Goal: Information Seeking & Learning: Learn about a topic

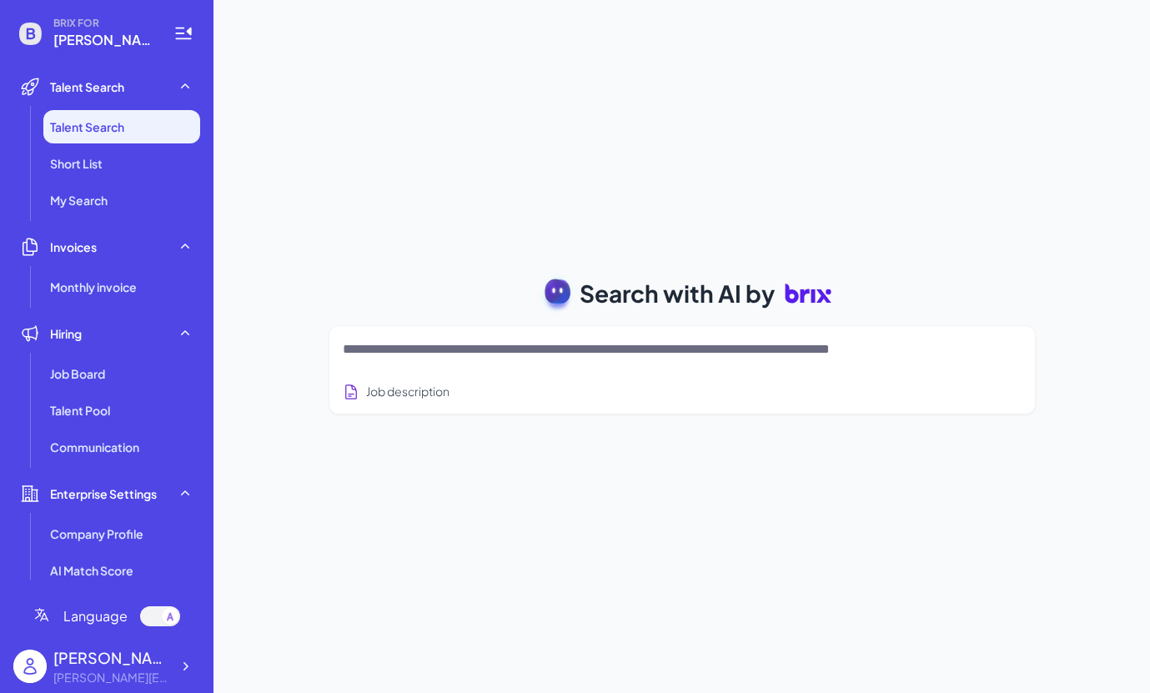
click at [420, 357] on textarea at bounding box center [662, 349] width 639 height 20
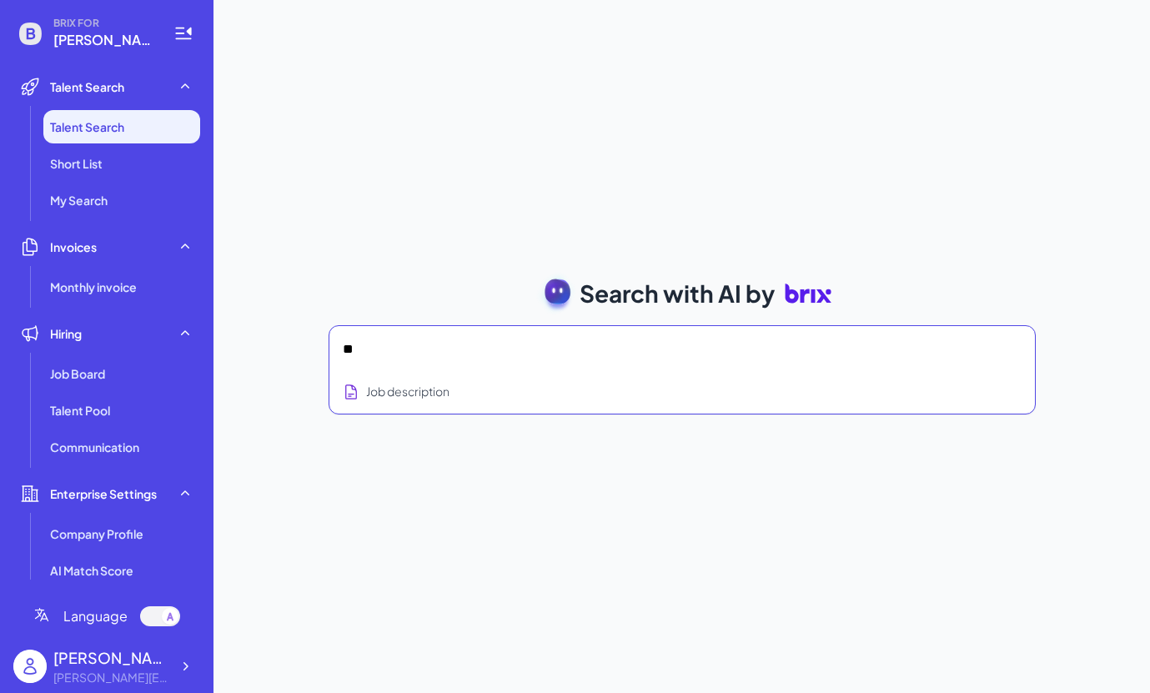
type textarea "*"
type textarea "**********"
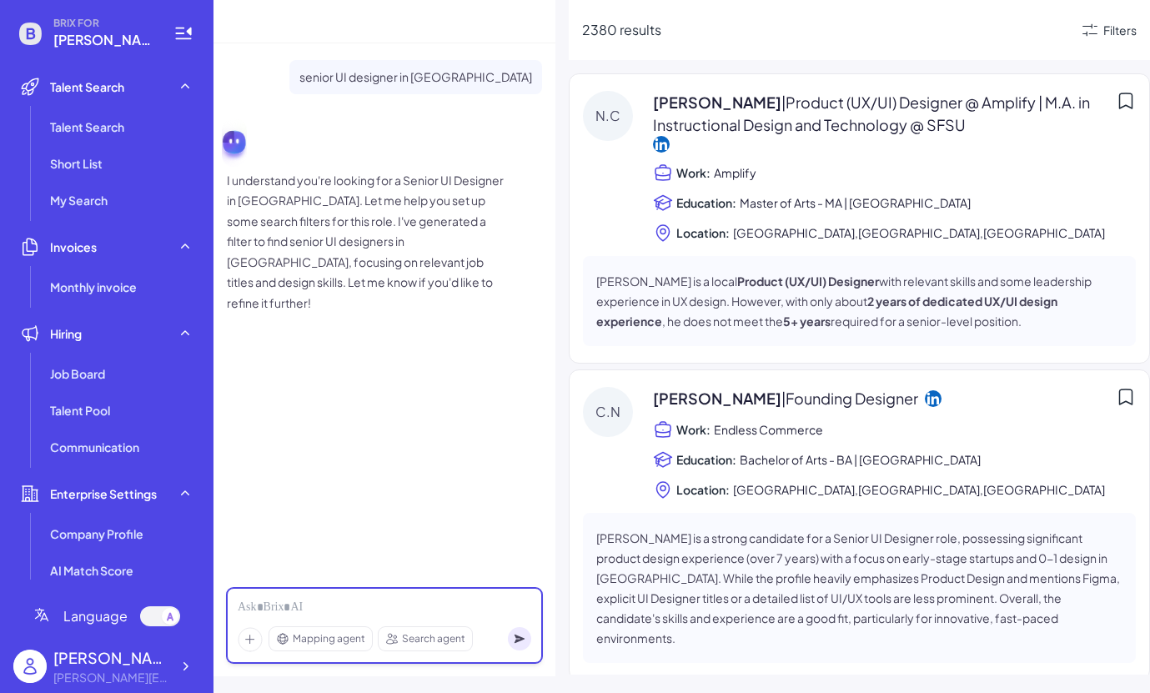
click at [384, 612] on div at bounding box center [385, 608] width 294 height 18
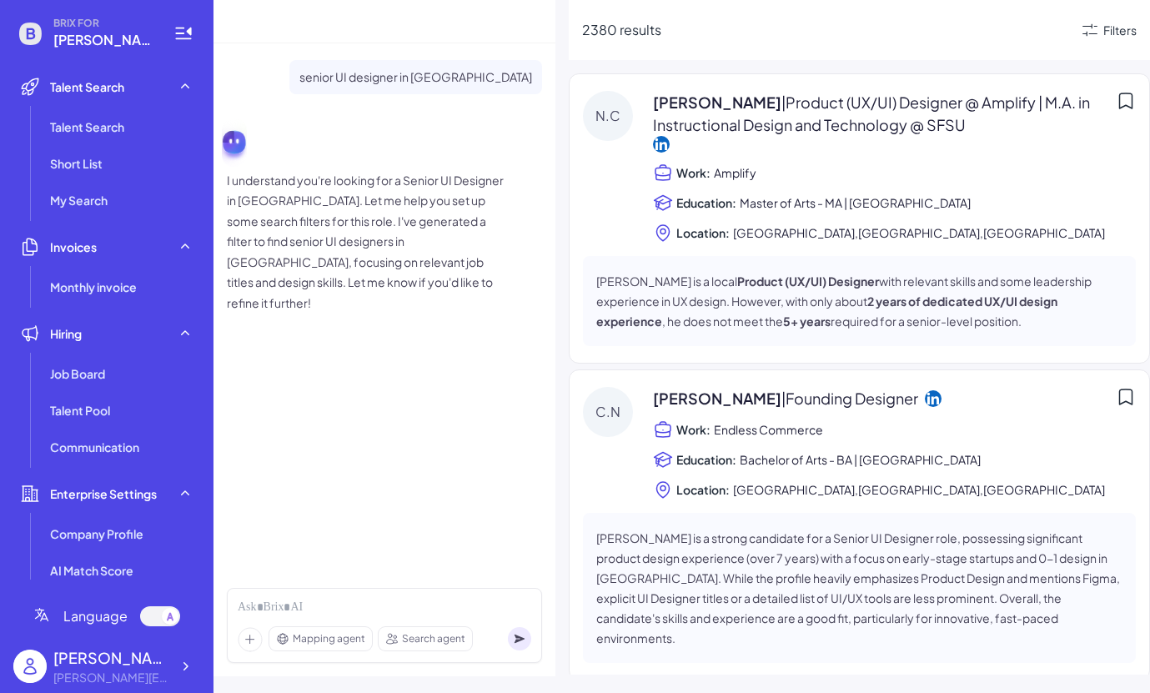
click at [455, 448] on div "senior UI designer in [GEOGRAPHIC_DATA] I understand you're looking for a Senio…" at bounding box center [384, 308] width 342 height 531
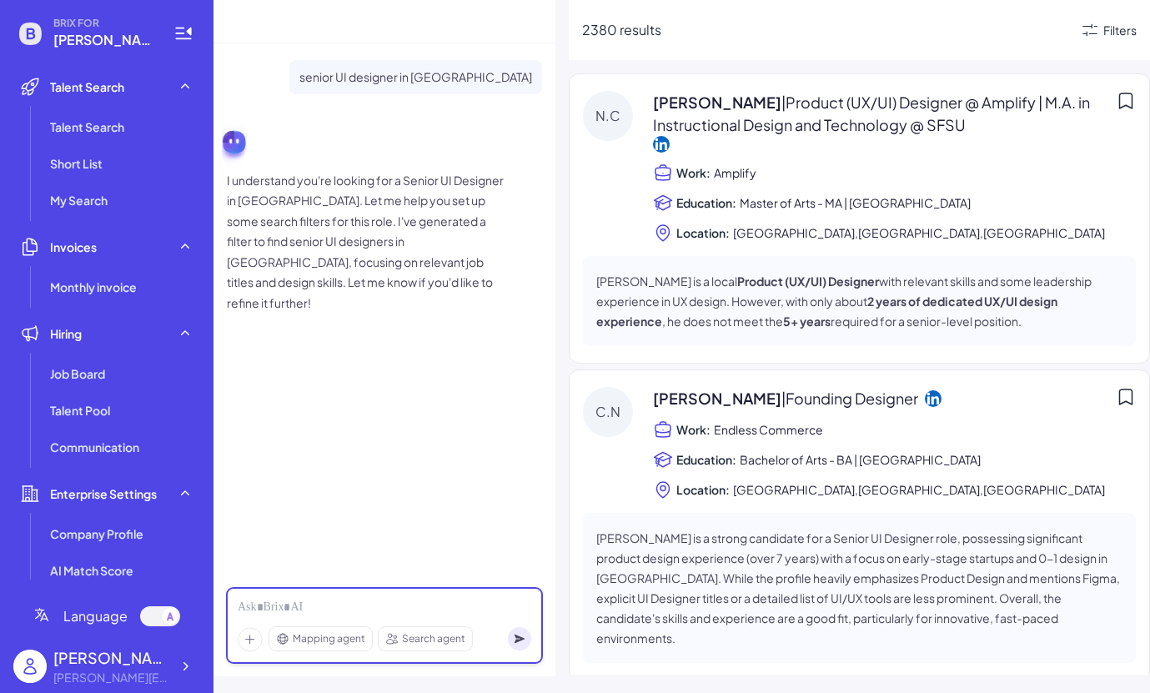
click at [313, 608] on div at bounding box center [385, 608] width 294 height 18
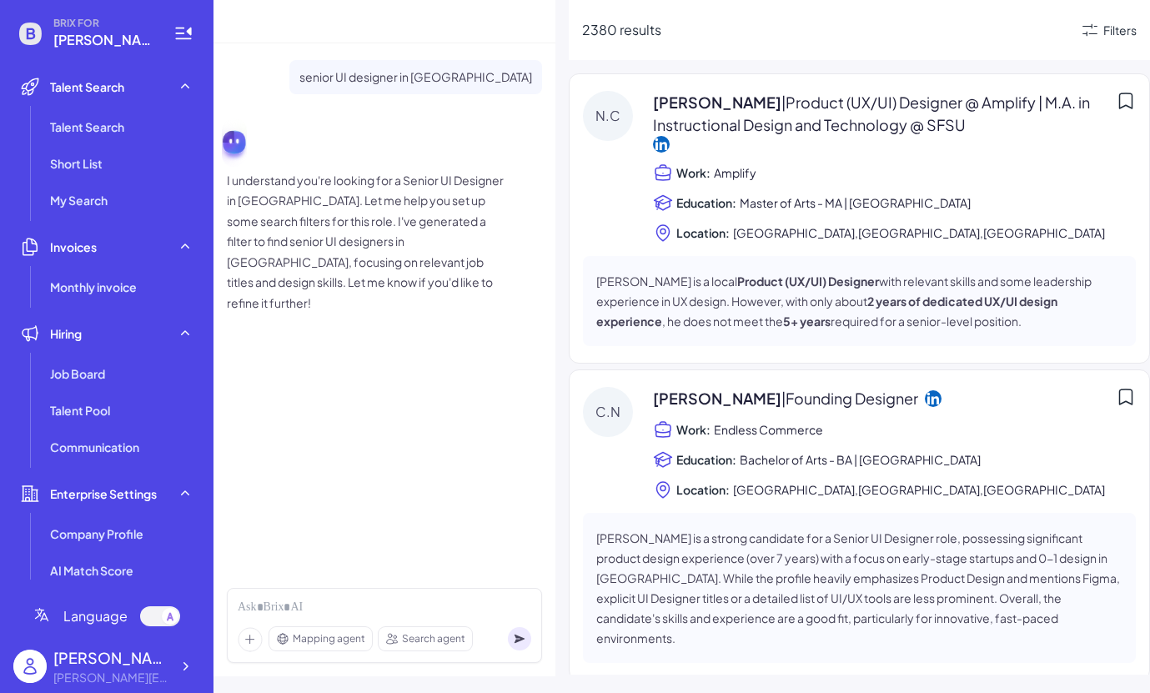
click at [425, 636] on span "Search agent" at bounding box center [433, 638] width 63 height 15
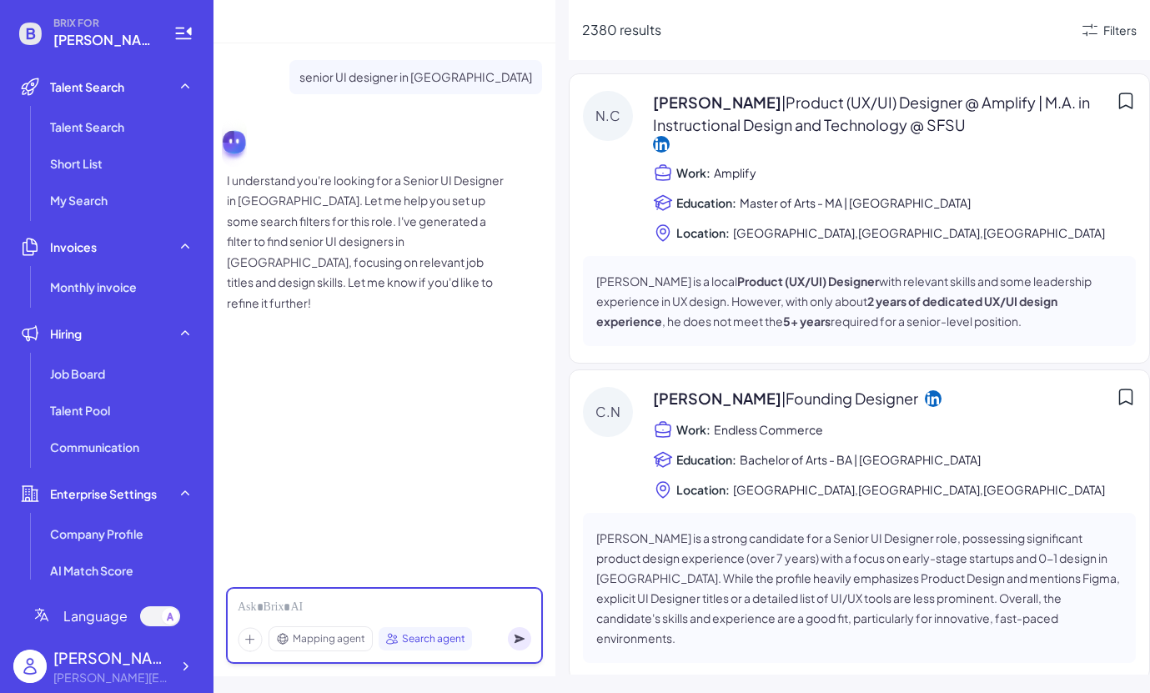
click at [426, 608] on div at bounding box center [385, 608] width 294 height 18
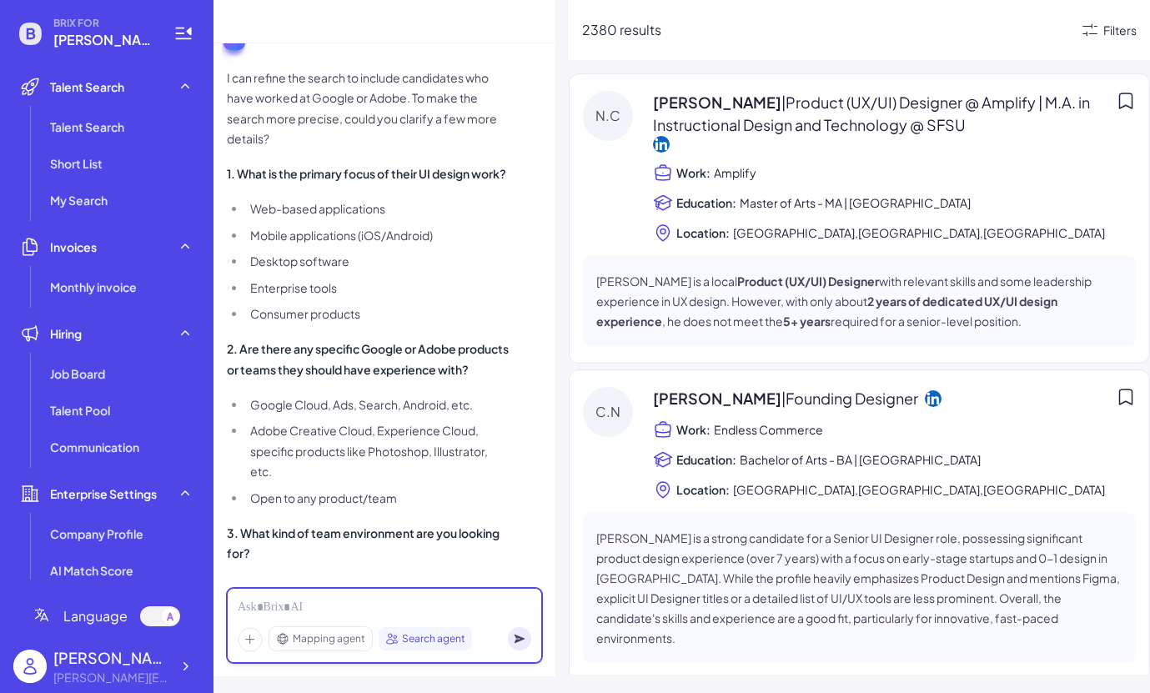
scroll to position [284, 0]
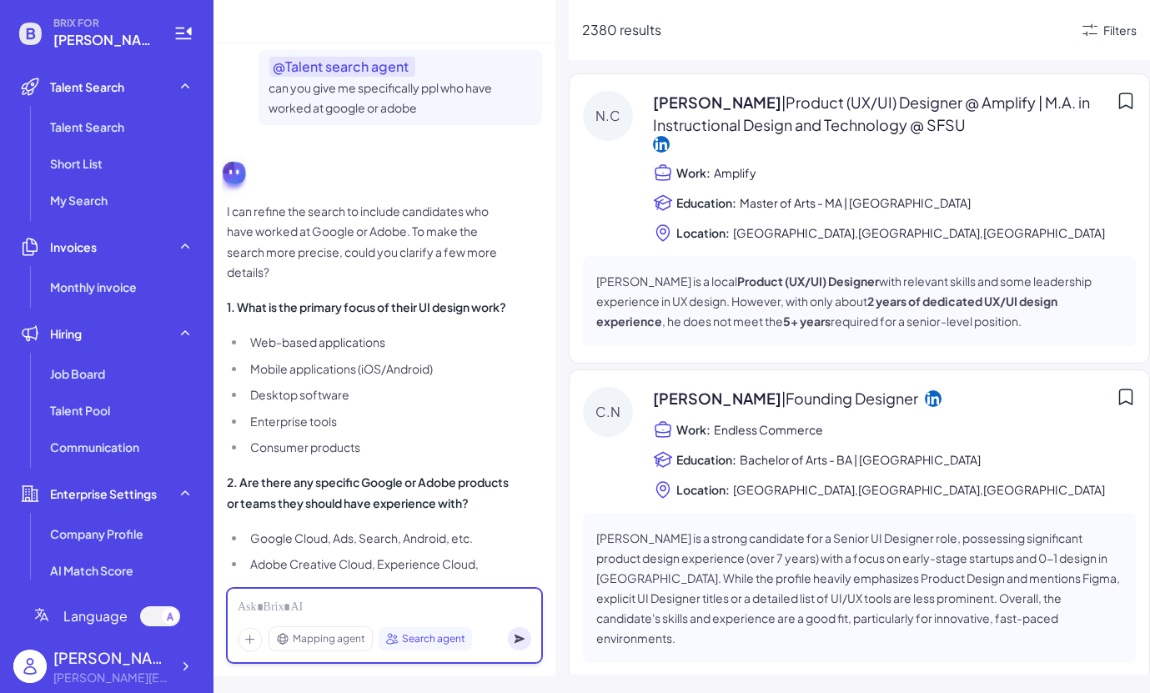
click at [293, 601] on div at bounding box center [385, 608] width 294 height 18
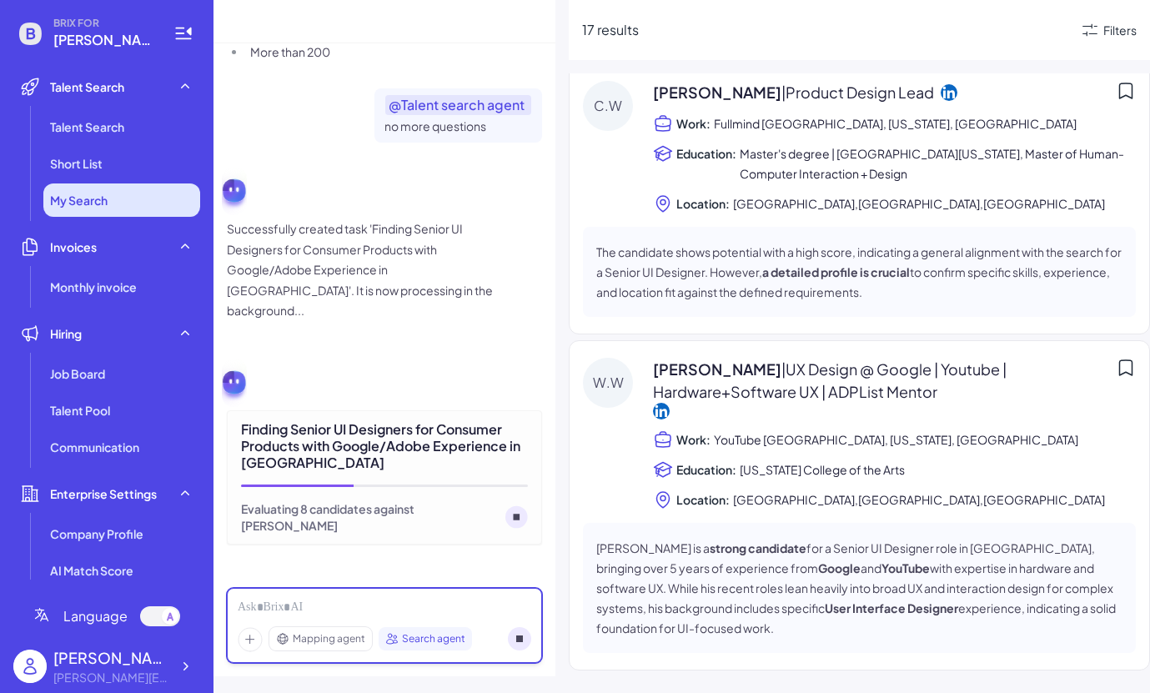
scroll to position [0, 0]
